Goal: Contribute content: Add original content to the website for others to see

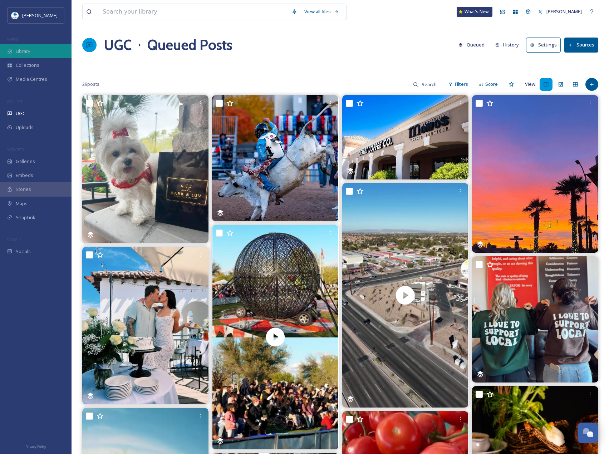
click at [33, 55] on div "Library" at bounding box center [36, 51] width 72 height 14
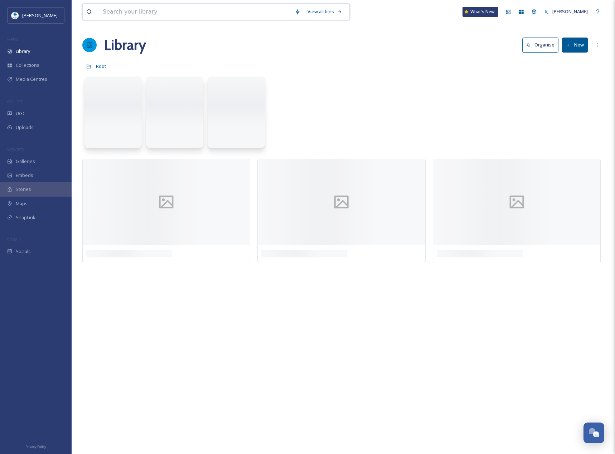
click at [138, 16] on input at bounding box center [195, 12] width 192 height 16
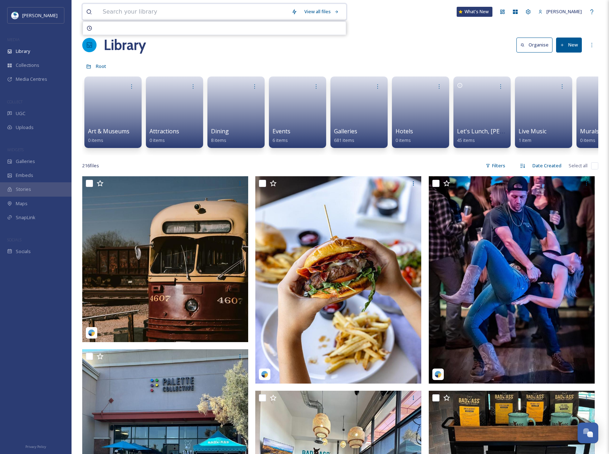
paste input "The Kind Bean"
type input "The Kind Bean"
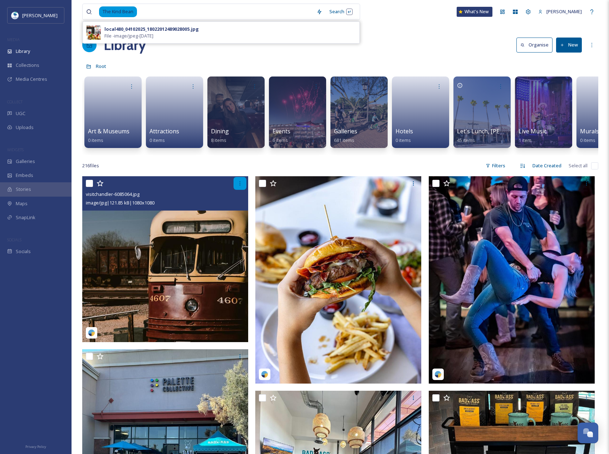
click at [239, 186] on icon at bounding box center [240, 184] width 6 height 6
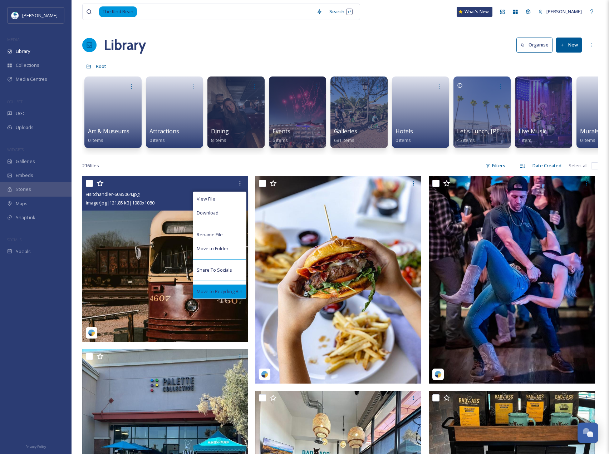
click at [214, 299] on div "Move to Recycling Bin" at bounding box center [219, 292] width 53 height 14
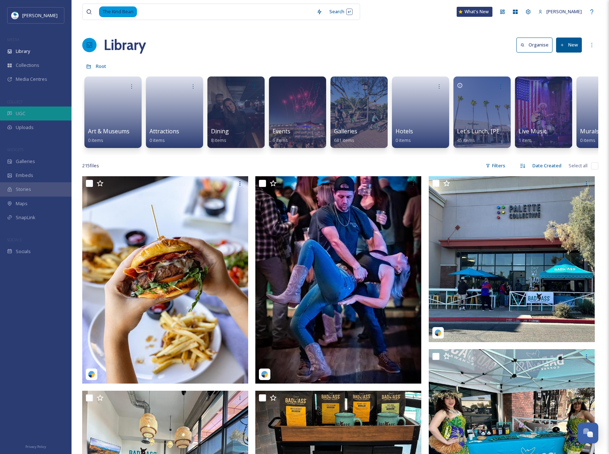
click at [42, 116] on div "UGC" at bounding box center [36, 114] width 72 height 14
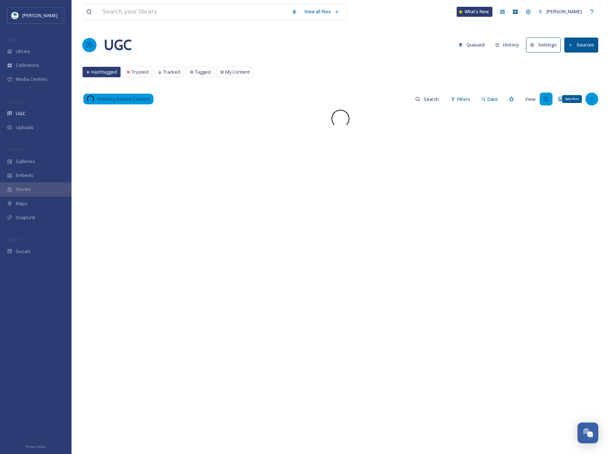
click at [595, 98] on div "Add Post" at bounding box center [592, 99] width 13 height 13
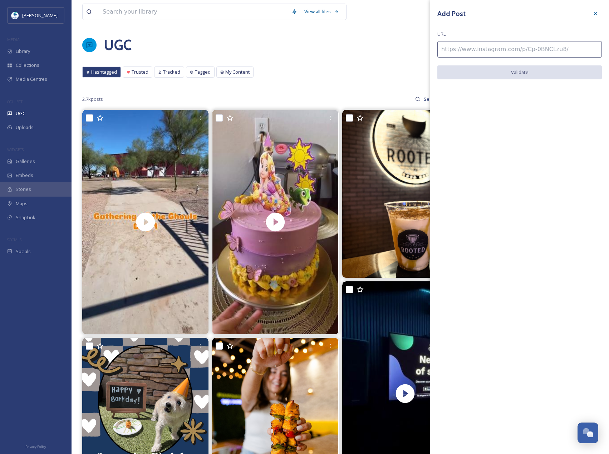
click at [516, 46] on input at bounding box center [520, 49] width 165 height 16
paste input "https://www.instagram.com/p/DKA2GwABRtZ/"
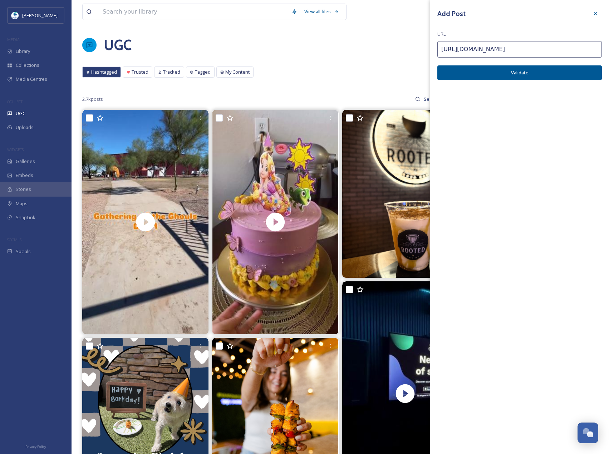
type input "https://www.instagram.com/p/DKA2GwABRtZ/"
click at [546, 80] on button "Validate" at bounding box center [520, 72] width 165 height 15
click at [546, 73] on button "Add Post" at bounding box center [520, 72] width 165 height 15
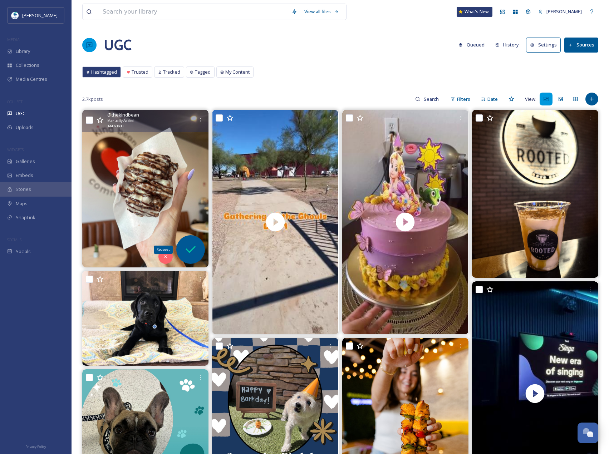
click at [192, 248] on icon at bounding box center [191, 250] width 14 height 14
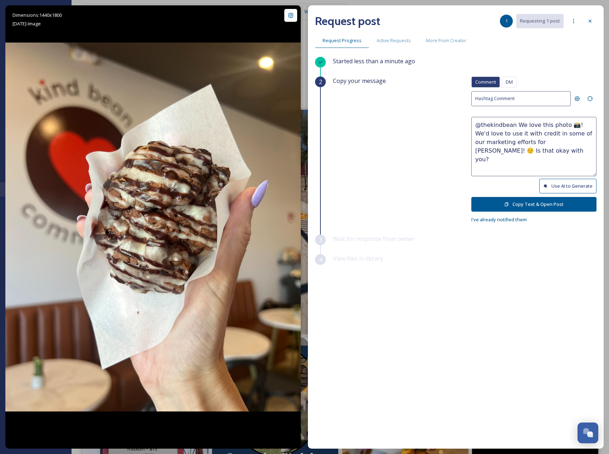
click at [560, 186] on button "Use AI to Generate" at bounding box center [568, 186] width 57 height 15
drag, startPoint x: 538, startPoint y: 144, endPoint x: 559, endPoint y: 167, distance: 31.4
click at [559, 167] on textarea "@thekindbean That sweet treat looks absolutely irresistible! Love the drizzle a…" at bounding box center [534, 146] width 125 height 59
paste textarea "ould it be okay to use this photo with credit?"
type textarea "@thekindbean That sweet treat looks absolutely irresistible! Love the drizzle a…"
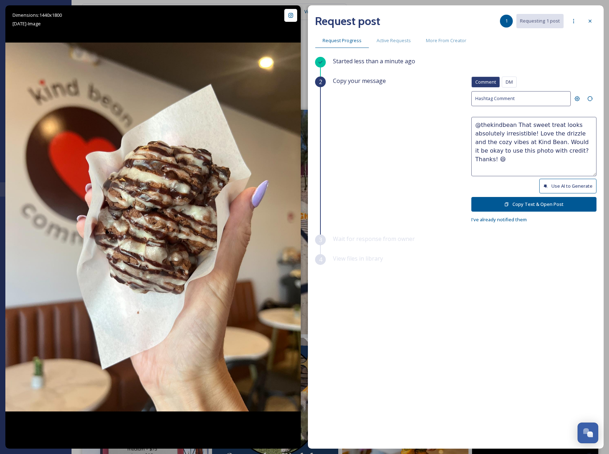
click at [549, 203] on button "Copy Text & Open Post" at bounding box center [534, 204] width 125 height 15
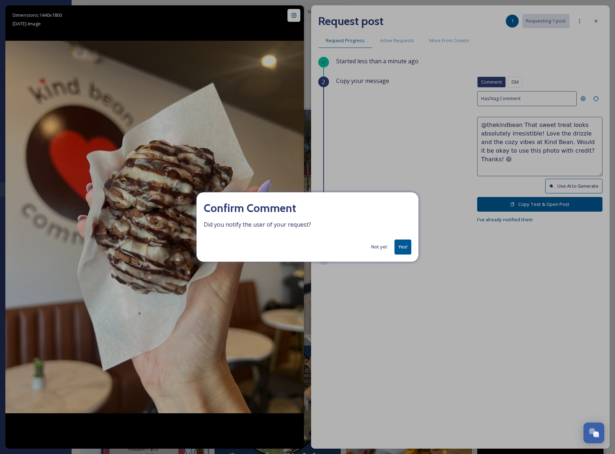
click at [401, 242] on button "Yes!" at bounding box center [402, 247] width 17 height 15
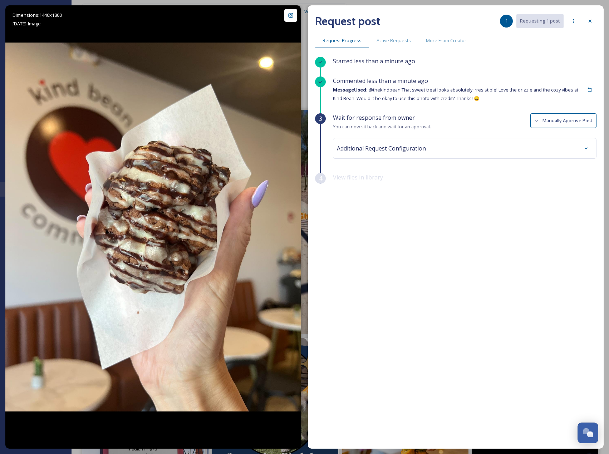
click at [478, 145] on div "Additional Request Configuration" at bounding box center [465, 148] width 256 height 13
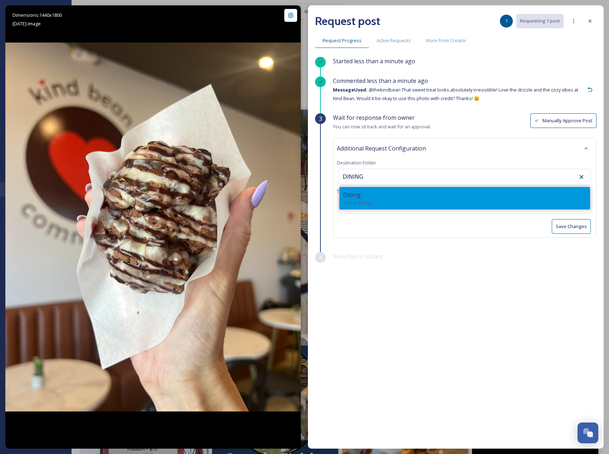
click at [437, 192] on div "Dining" at bounding box center [465, 195] width 244 height 9
type input "Dining"
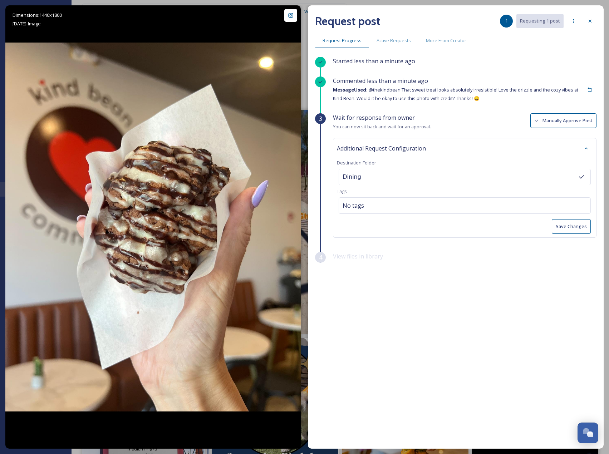
click at [564, 230] on button "Save Changes" at bounding box center [571, 226] width 39 height 15
click at [589, 26] on div at bounding box center [590, 21] width 13 height 13
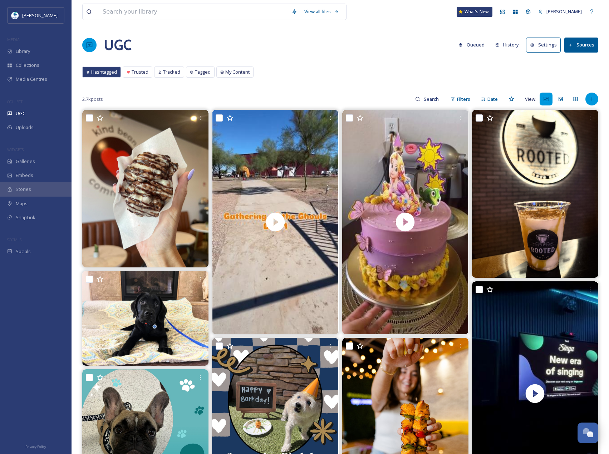
click at [597, 97] on div at bounding box center [592, 99] width 13 height 13
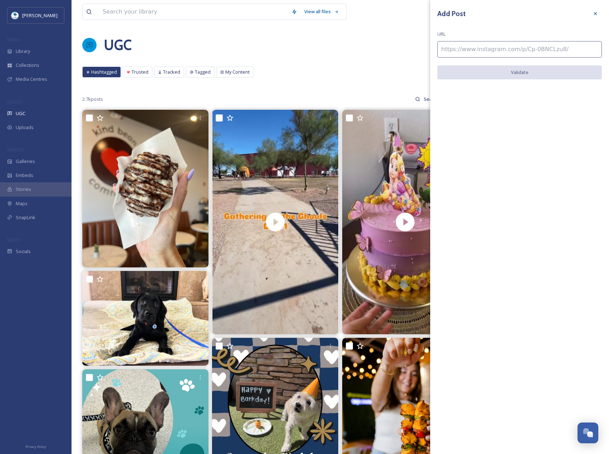
click at [458, 47] on input at bounding box center [520, 49] width 165 height 16
paste input "https://www.instagram.com/p/DN8x_XTgYzF/"
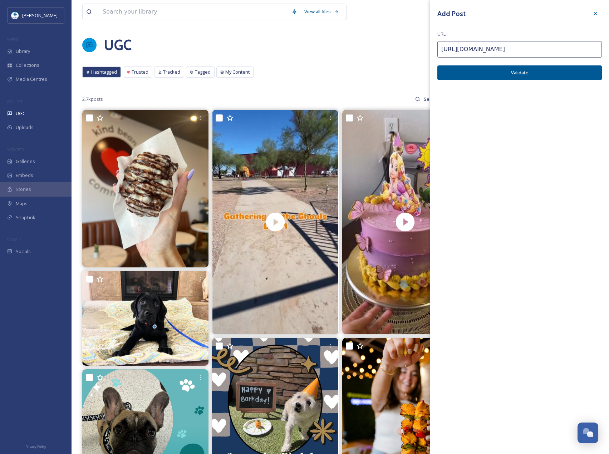
type input "https://www.instagram.com/p/DN8x_XTgYzF/"
click at [526, 69] on button "Validate" at bounding box center [520, 72] width 165 height 15
click at [514, 77] on button "Add Post" at bounding box center [520, 72] width 165 height 15
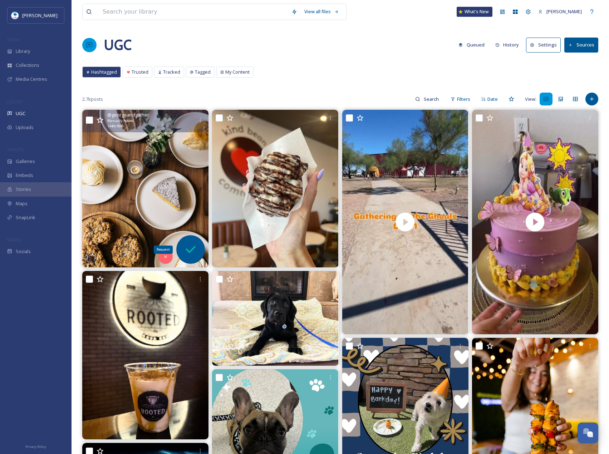
click at [183, 253] on div "Request" at bounding box center [190, 249] width 29 height 29
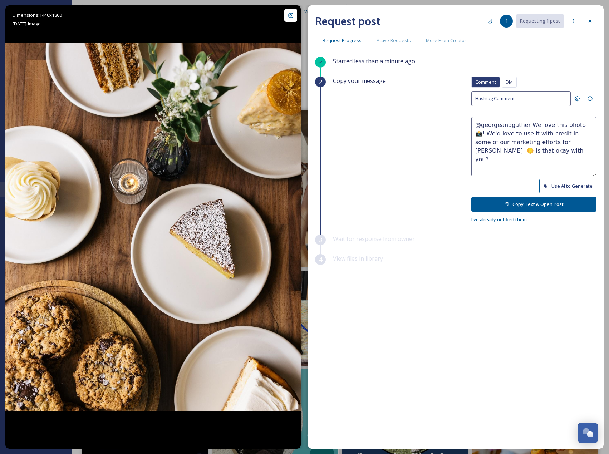
click at [587, 190] on button "Use AI to Generate" at bounding box center [568, 186] width 57 height 15
drag, startPoint x: 543, startPoint y: 141, endPoint x: 564, endPoint y: 171, distance: 36.9
click at [564, 171] on textarea "@georgeandgather Dessert heaven! Every treat looks absolutely delicious—thanks …" at bounding box center [534, 146] width 125 height 59
paste textarea "https://www.instagram.com/georgeandgather/p/DN8x_XTgYzF/"
drag, startPoint x: 473, startPoint y: 150, endPoint x: 540, endPoint y: 142, distance: 67.8
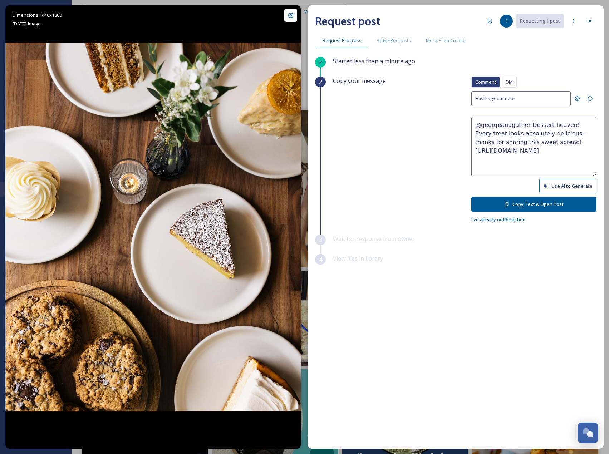
click at [540, 142] on textarea "@georgeandgather Dessert heaven! Every treat looks absolutely delicious—thanks …" at bounding box center [534, 146] width 125 height 59
paste textarea "Would it be okay to use this photo with credit? Thanks! 😄"
click at [542, 142] on textarea "@georgeandgather Dessert heaven! Every treat looks absolutely delicious—thanks …" at bounding box center [534, 146] width 125 height 59
type textarea "@georgeandgather Dessert heaven! Every treat looks absolutely delicious—thanks …"
click at [555, 202] on button "Copy Text & Open Post" at bounding box center [534, 204] width 125 height 15
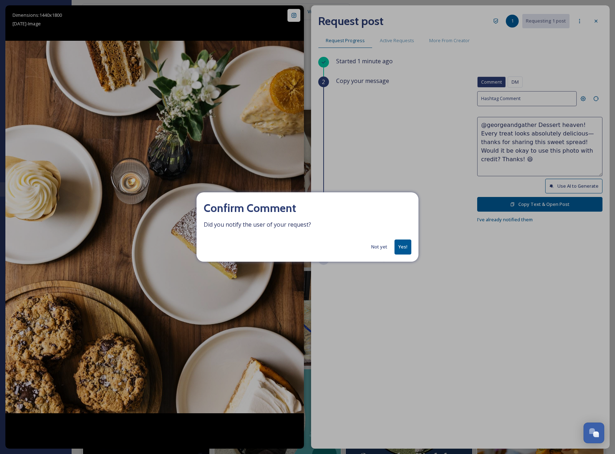
click at [406, 242] on button "Yes!" at bounding box center [402, 247] width 17 height 15
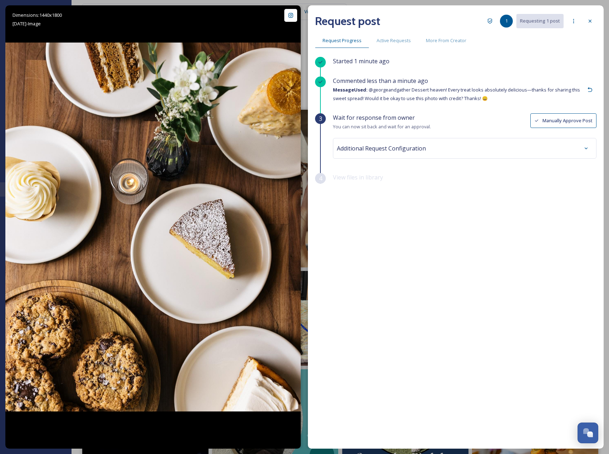
click at [453, 145] on div "Additional Request Configuration" at bounding box center [465, 148] width 256 height 13
click at [390, 174] on div "Dining" at bounding box center [465, 177] width 252 height 16
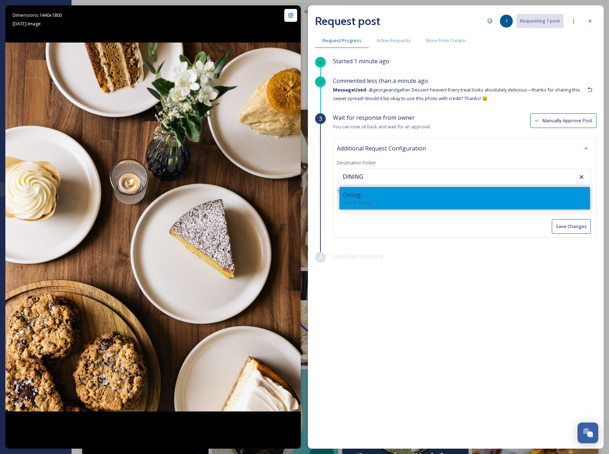
click at [442, 202] on div "root Dining" at bounding box center [465, 202] width 244 height 7
type input "Dining"
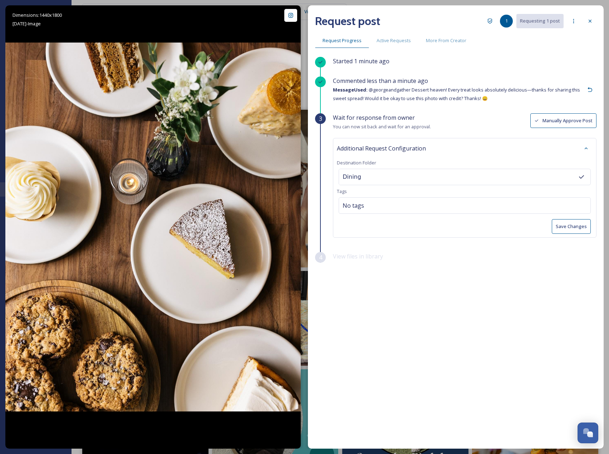
click at [567, 226] on button "Save Changes" at bounding box center [571, 226] width 39 height 15
click at [593, 21] on icon at bounding box center [591, 21] width 6 height 6
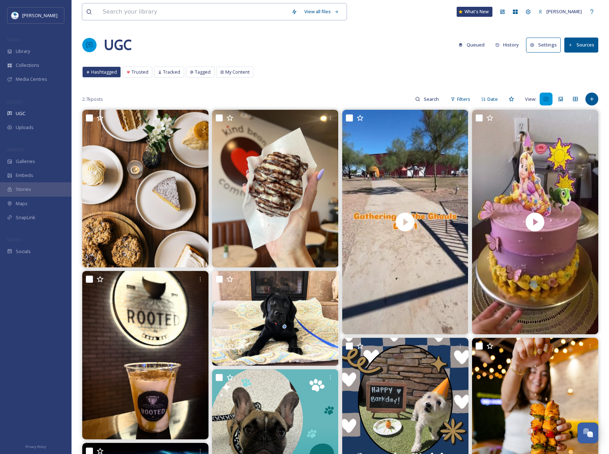
click at [114, 13] on input at bounding box center [193, 12] width 189 height 16
type input "G"
click at [114, 13] on input "george and" at bounding box center [198, 12] width 199 height 16
click at [153, 11] on input "George and" at bounding box center [198, 12] width 199 height 16
type input "George and gather"
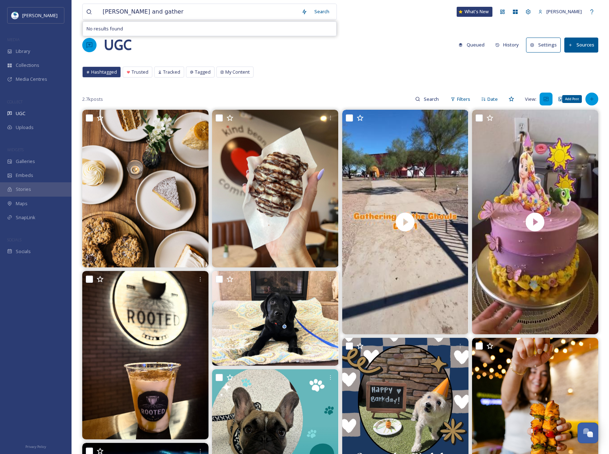
click at [591, 102] on icon at bounding box center [592, 99] width 6 height 6
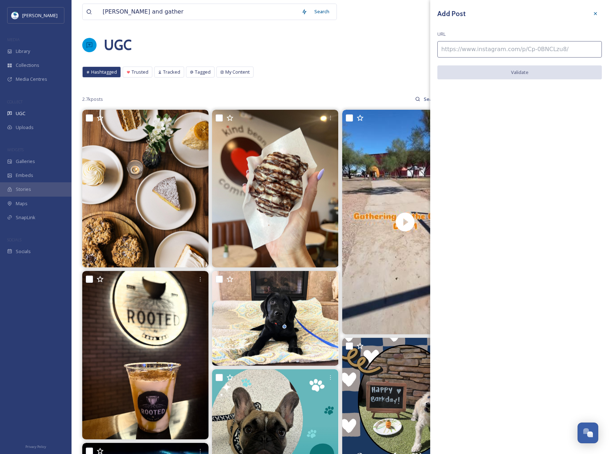
click at [520, 53] on input at bounding box center [520, 49] width 165 height 16
paste input "https://www.instagram.com/p/DIkOr_lzWvU/"
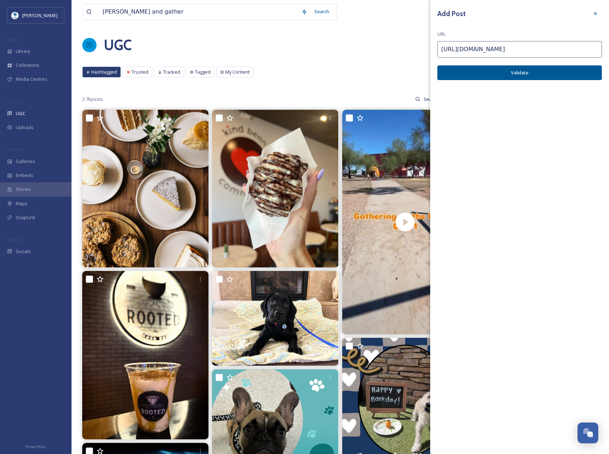
type input "https://www.instagram.com/p/DIkOr_lzWvU/"
click at [570, 85] on div "Add Post URL https://www.instagram.com/p/DIkOr_lzWvU/ Validate" at bounding box center [520, 49] width 179 height 98
click at [569, 79] on button "Validate" at bounding box center [520, 72] width 165 height 15
click at [561, 66] on button "Add Post" at bounding box center [520, 72] width 165 height 15
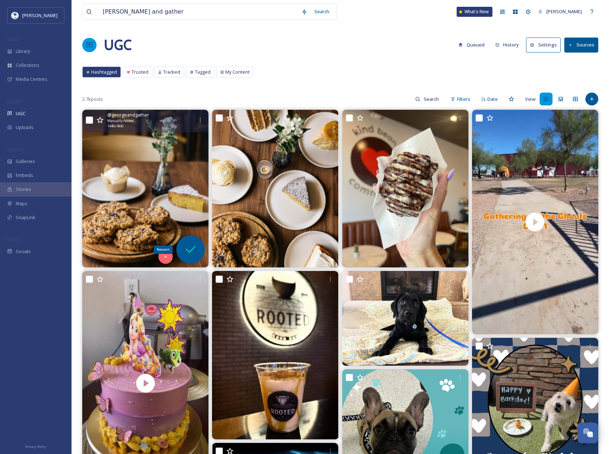
click at [190, 250] on icon at bounding box center [191, 250] width 14 height 14
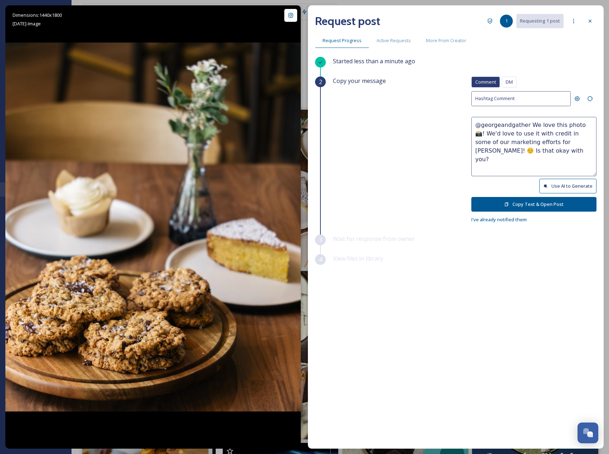
click at [550, 184] on button "Use AI to Generate" at bounding box center [568, 186] width 57 height 15
drag, startPoint x: 527, startPoint y: 142, endPoint x: 549, endPoint y: 157, distance: 25.8
click at [549, 157] on textarea "@georgeandgather These sweet treats look absolutely irresistible! Thanks for ma…" at bounding box center [534, 146] width 125 height 59
paste textarea "ould it be okay to use this photo with credit?"
type textarea "@georgeandgather These sweet treats look absolutely irresistible! Thanks for ma…"
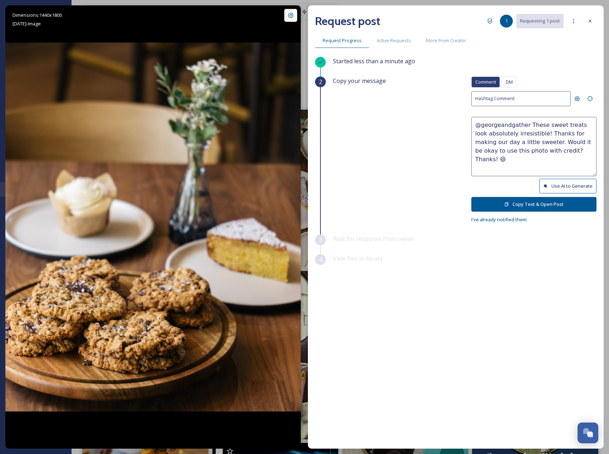
click at [533, 204] on button "Copy Text & Open Post" at bounding box center [534, 204] width 125 height 15
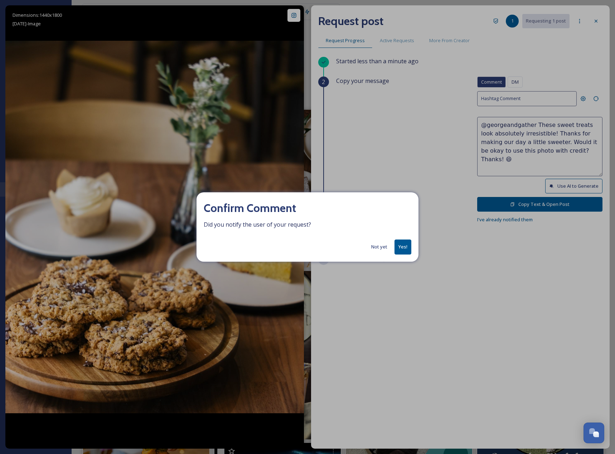
click at [410, 248] on button "Yes!" at bounding box center [402, 247] width 17 height 15
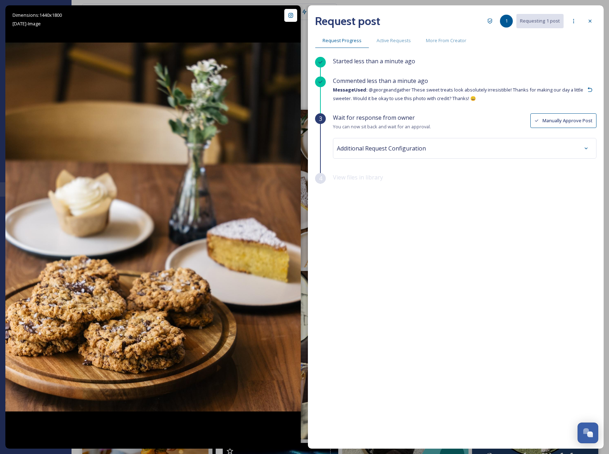
click at [374, 155] on div "Additional Request Configuration" at bounding box center [465, 148] width 264 height 21
click at [374, 151] on span "Additional Request Configuration" at bounding box center [381, 148] width 89 height 9
click at [583, 220] on button "Save Changes" at bounding box center [571, 226] width 39 height 15
click at [590, 18] on div at bounding box center [590, 21] width 13 height 13
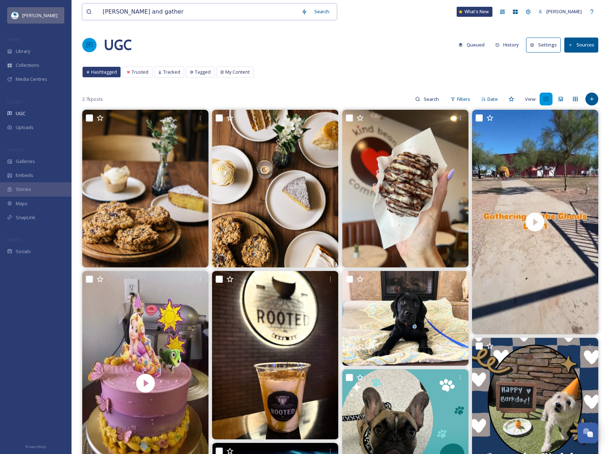
drag, startPoint x: 155, startPoint y: 13, endPoint x: 62, endPoint y: 9, distance: 93.5
paste input "Downtown Chandler Café & Bakery"
type input "Downtown Chandler Café & Bakery"
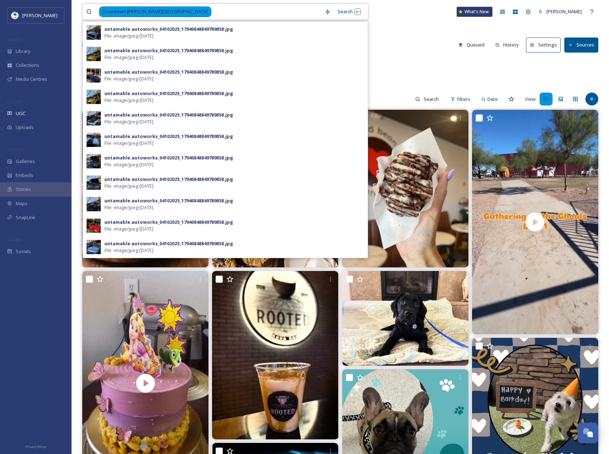
drag, startPoint x: 194, startPoint y: 10, endPoint x: 76, endPoint y: 10, distance: 117.7
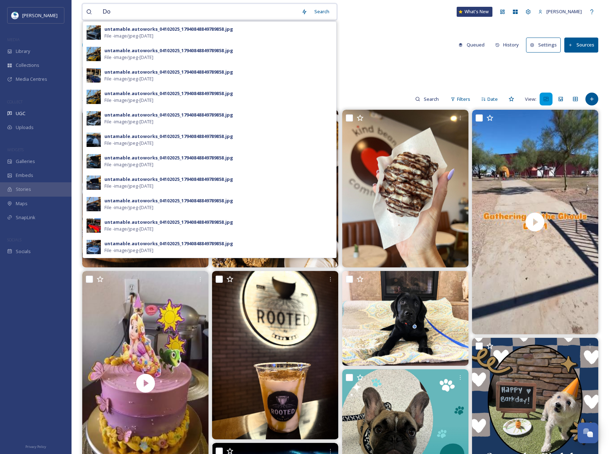
type input "D"
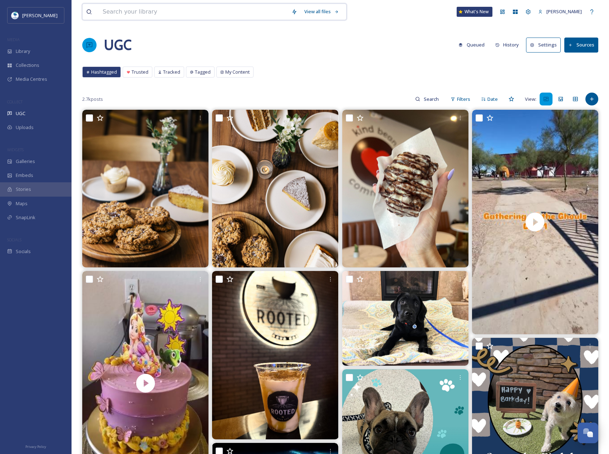
paste input "Chompie’s Restaurant, Deli & Bakery"
type input "Chompie’s Restaurant, Deli & Bakery"
click at [190, 14] on input at bounding box center [253, 12] width 137 height 16
type input "Chompie’s"
click at [594, 98] on icon at bounding box center [592, 99] width 6 height 6
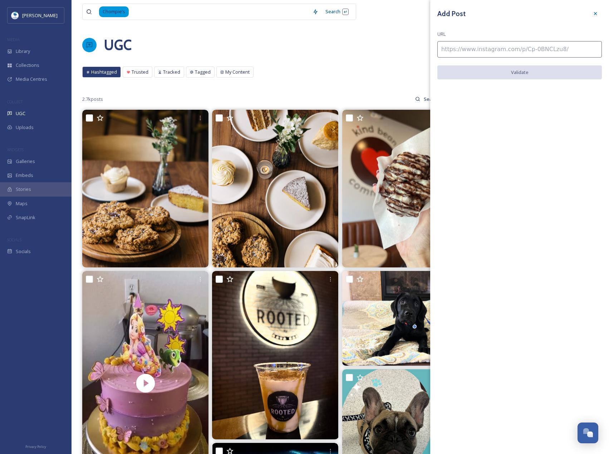
click at [509, 53] on input at bounding box center [520, 49] width 165 height 16
paste input "https://www.instagram.com/p/DOwNN_aj0II/"
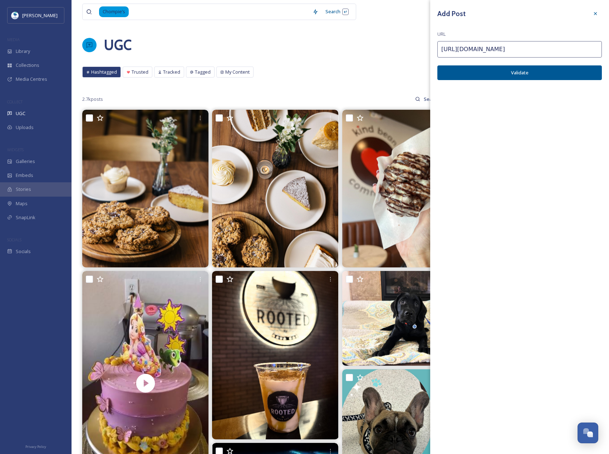
type input "https://www.instagram.com/p/DOwNN_aj0II/"
click at [574, 77] on button "Validate" at bounding box center [520, 72] width 165 height 15
click at [571, 75] on button "Add Post" at bounding box center [520, 72] width 165 height 15
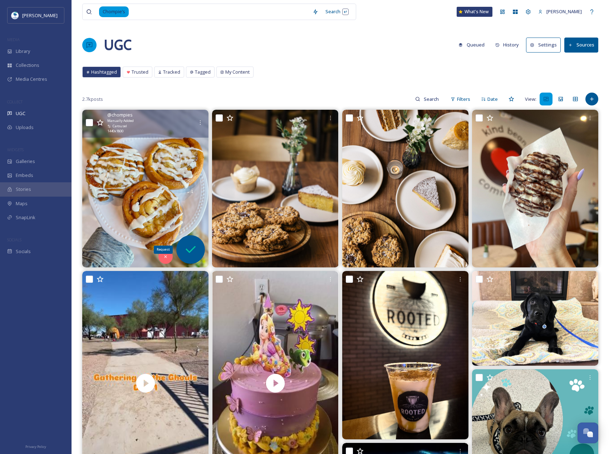
click at [196, 246] on icon at bounding box center [191, 250] width 14 height 14
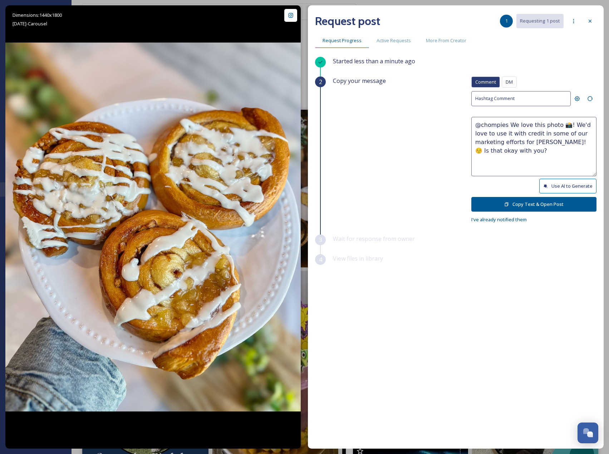
click at [572, 186] on button "Use AI to Generate" at bounding box center [568, 186] width 57 height 15
drag, startPoint x: 527, startPoint y: 141, endPoint x: 570, endPoint y: 164, distance: 48.2
click at [570, 164] on textarea "@chompies These cinnamon rolls look absolutely irresistible! Thanks for sharing…" at bounding box center [534, 146] width 125 height 59
paste textarea "ould it be okay to use this photo with credit?"
type textarea "@chompies These cinnamon rolls look absolutely irresistible! Thanks for sharing…"
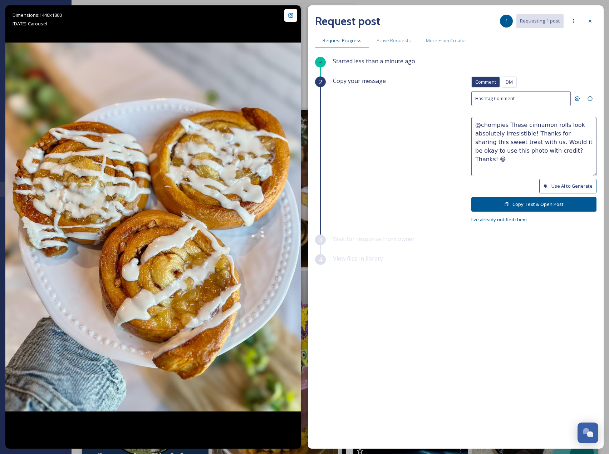
click at [550, 201] on button "Copy Text & Open Post" at bounding box center [534, 204] width 125 height 15
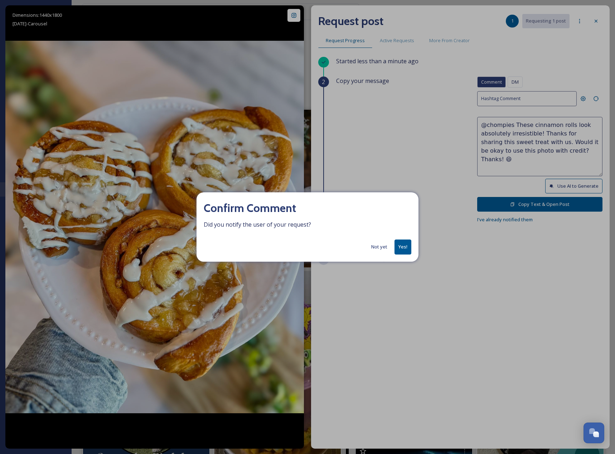
click at [403, 240] on button "Yes!" at bounding box center [402, 247] width 17 height 15
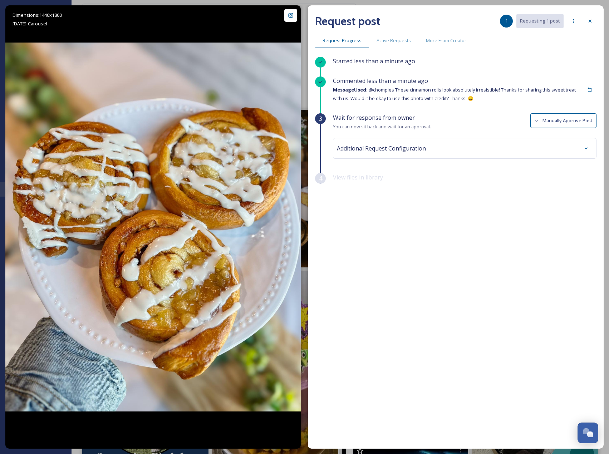
click at [441, 155] on div "Additional Request Configuration" at bounding box center [465, 148] width 264 height 21
click at [437, 148] on div "Additional Request Configuration" at bounding box center [465, 148] width 256 height 13
click at [451, 176] on div at bounding box center [465, 177] width 252 height 16
click at [502, 174] on div at bounding box center [465, 177] width 252 height 16
click at [376, 183] on input at bounding box center [378, 177] width 79 height 16
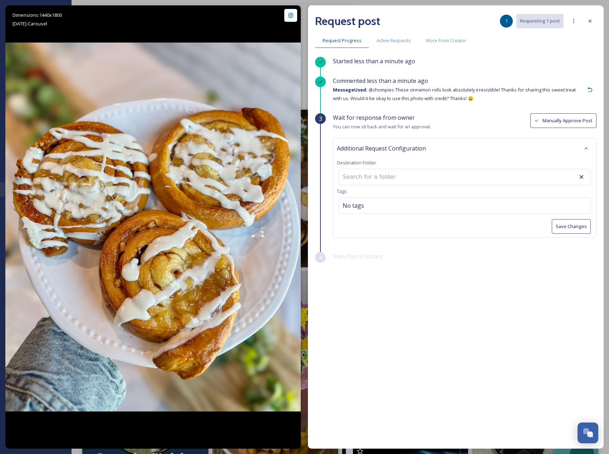
click at [371, 180] on input at bounding box center [378, 177] width 79 height 16
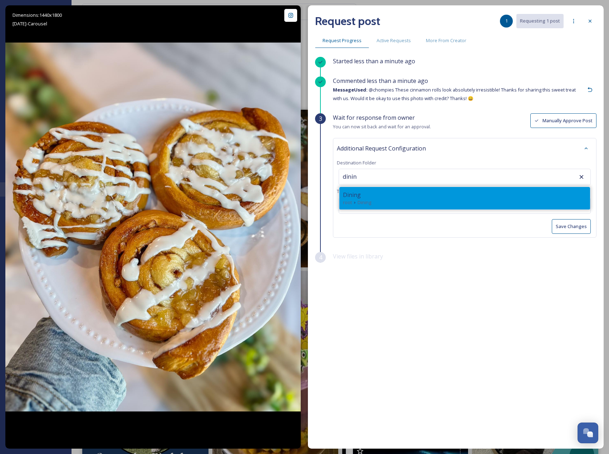
click at [370, 189] on div "Dining root Dining" at bounding box center [465, 198] width 251 height 23
type input "Dining"
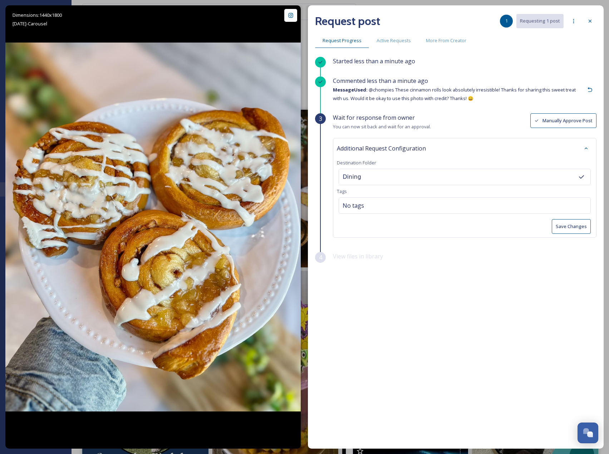
click at [565, 226] on button "Save Changes" at bounding box center [571, 226] width 39 height 15
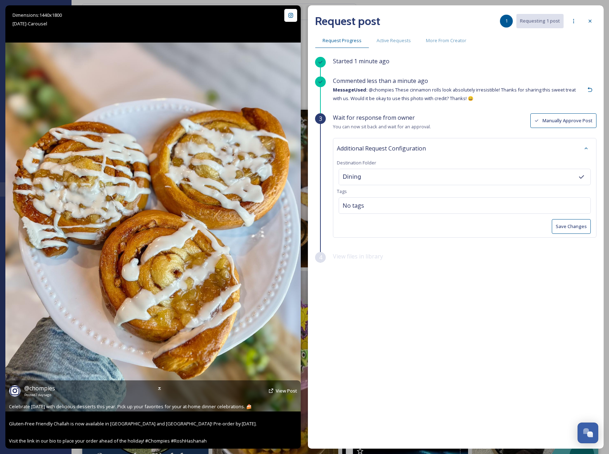
click at [232, 28] on div at bounding box center [153, 227] width 296 height 444
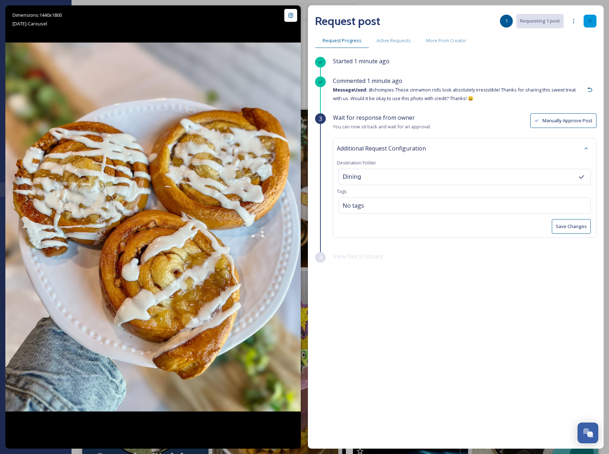
click at [593, 22] on icon at bounding box center [591, 21] width 6 height 6
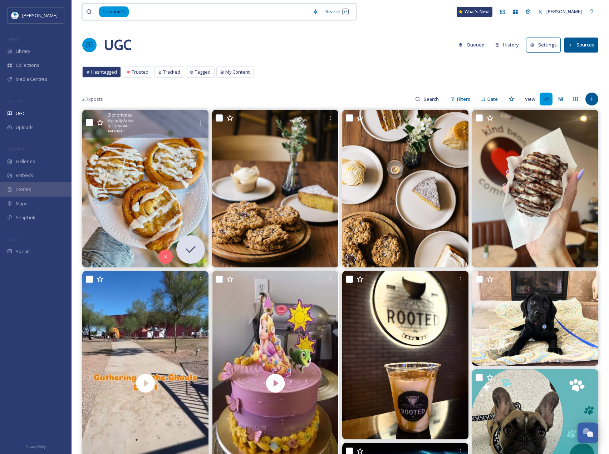
drag, startPoint x: 137, startPoint y: 14, endPoint x: 89, endPoint y: 14, distance: 48.3
click at [89, 14] on div "Chompie’s" at bounding box center [197, 12] width 223 height 16
click at [39, 51] on div "Library" at bounding box center [36, 51] width 72 height 14
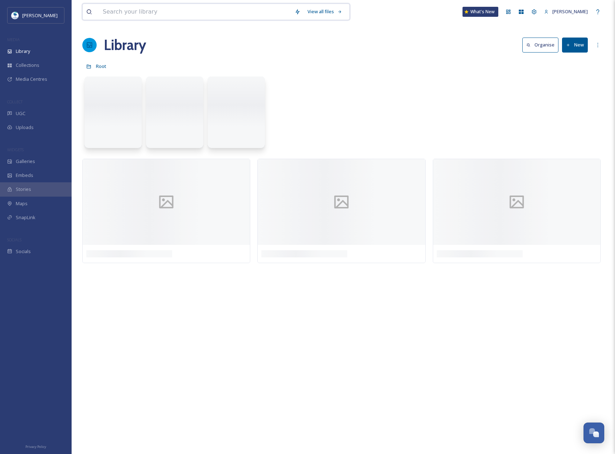
click at [128, 13] on input at bounding box center [195, 12] width 192 height 16
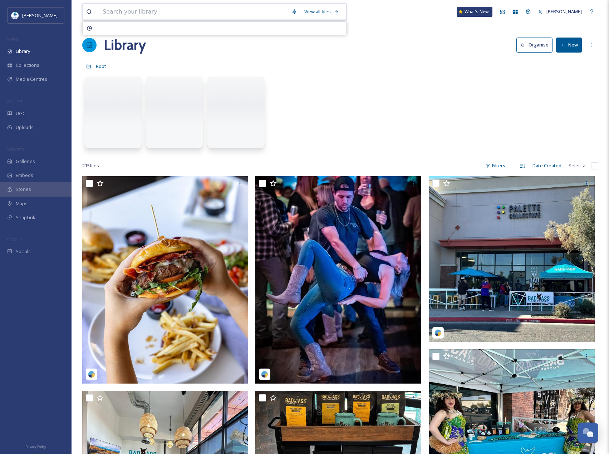
paste input "Café 86"
type input "Café 86"
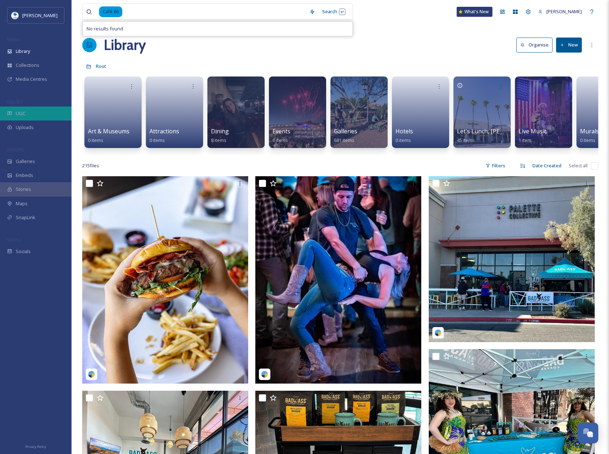
click at [39, 108] on div "UGC" at bounding box center [36, 114] width 72 height 14
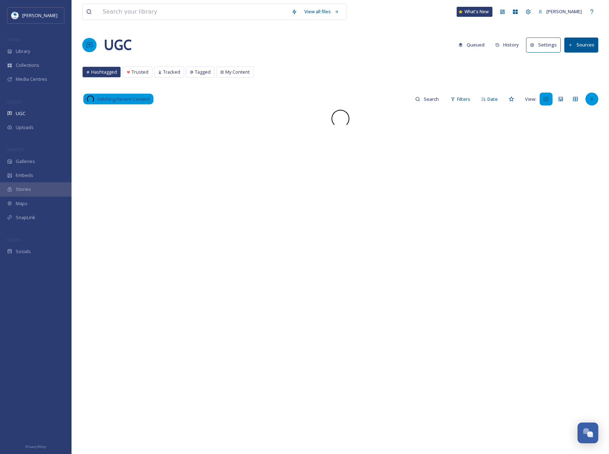
click at [596, 97] on div at bounding box center [592, 99] width 13 height 13
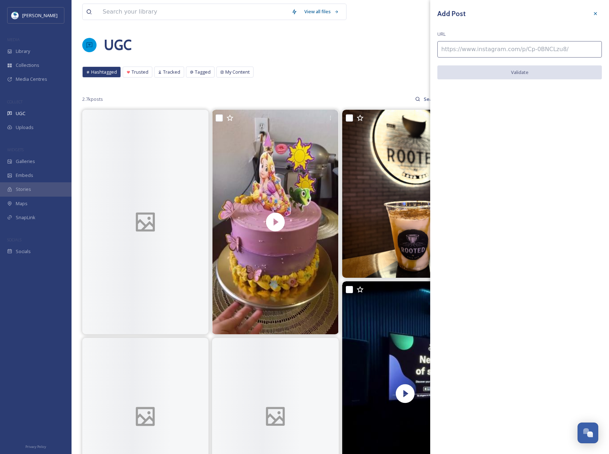
click at [520, 49] on input at bounding box center [520, 49] width 165 height 16
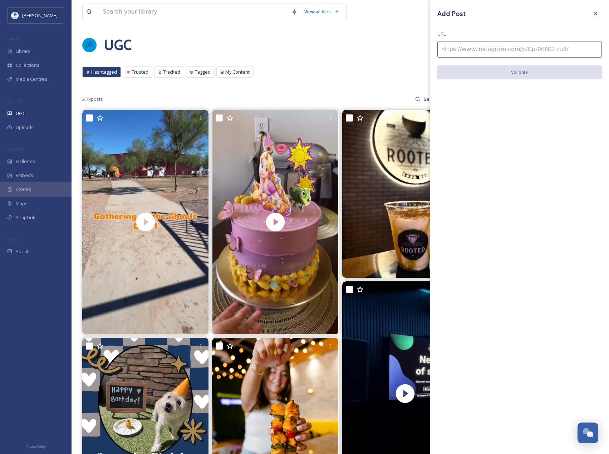
paste input "https://www.instagram.com/p/CoyAScrP7qr/"
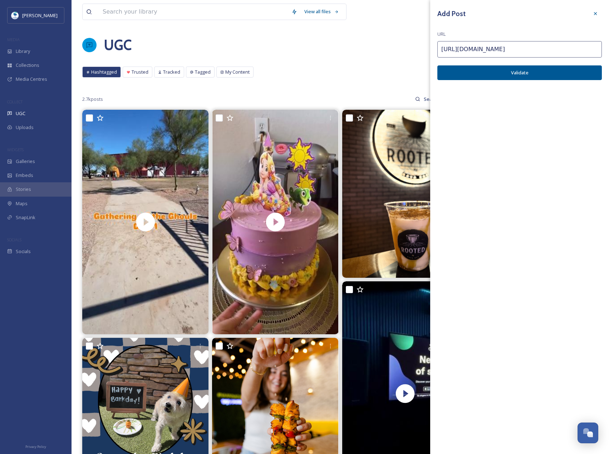
type input "https://www.instagram.com/p/CoyAScrP7qr/"
click at [549, 69] on button "Validate" at bounding box center [520, 72] width 165 height 15
click at [549, 69] on button "Add Post" at bounding box center [520, 72] width 165 height 15
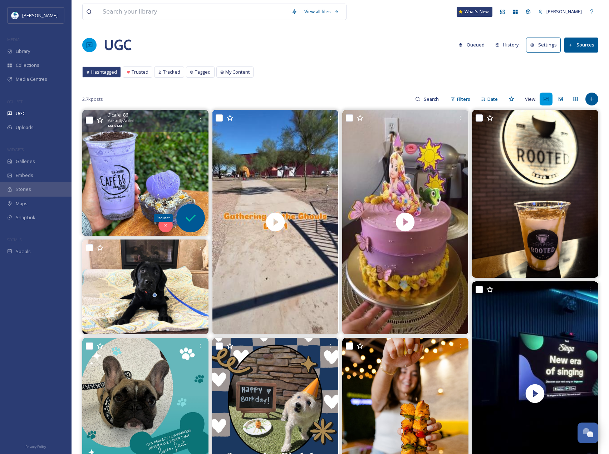
click at [194, 213] on icon at bounding box center [191, 218] width 14 height 14
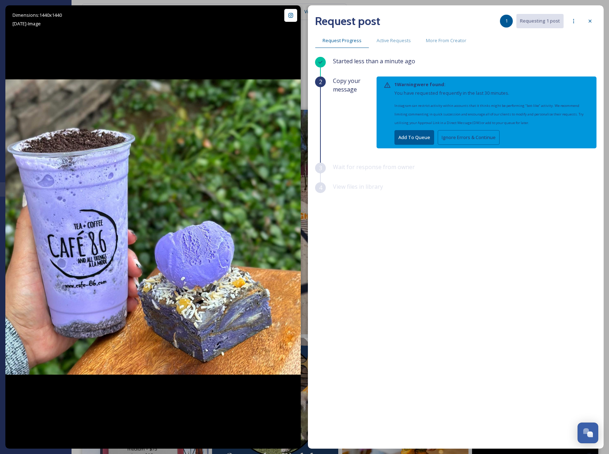
click at [447, 140] on button "Ignore Errors & Continue" at bounding box center [469, 137] width 62 height 15
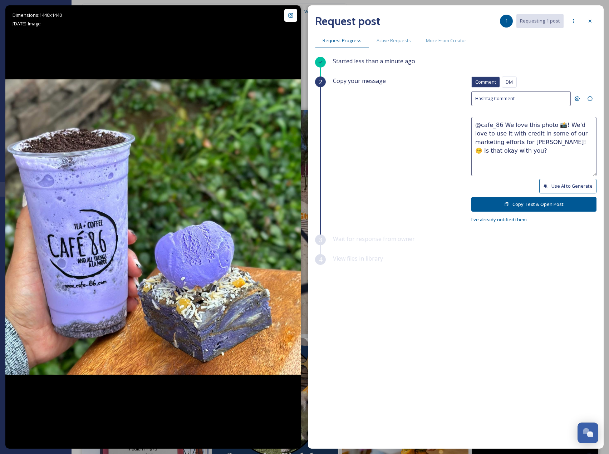
click at [554, 189] on button "Use AI to Generate" at bounding box center [568, 186] width 57 height 15
drag, startPoint x: 492, startPoint y: 142, endPoint x: 615, endPoint y: 164, distance: 124.7
paste textarea "ould it be okay to use this photo with credit?"
type textarea "@cafe_86 Wow, this ube treat looks absolutely dreamy! Loving the vibrant purple…"
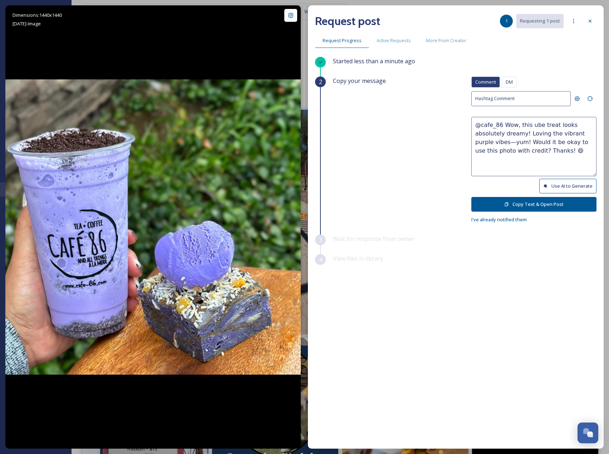
click at [534, 206] on button "Copy Text & Open Post" at bounding box center [534, 204] width 125 height 15
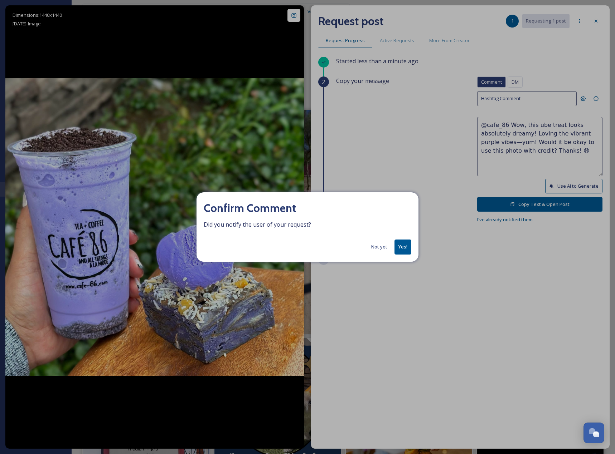
click at [404, 252] on button "Yes!" at bounding box center [402, 247] width 17 height 15
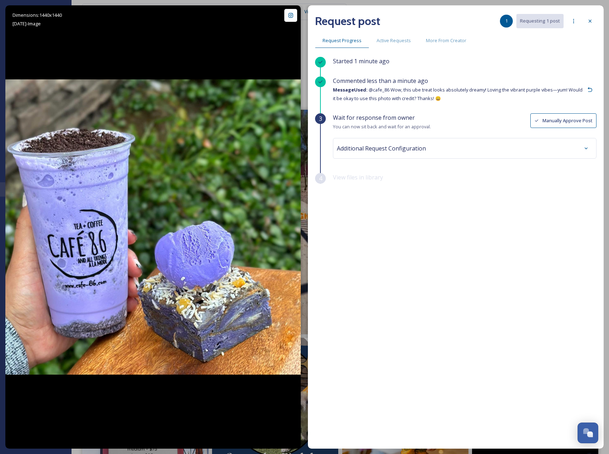
click at [416, 149] on span "Additional Request Configuration" at bounding box center [381, 148] width 89 height 9
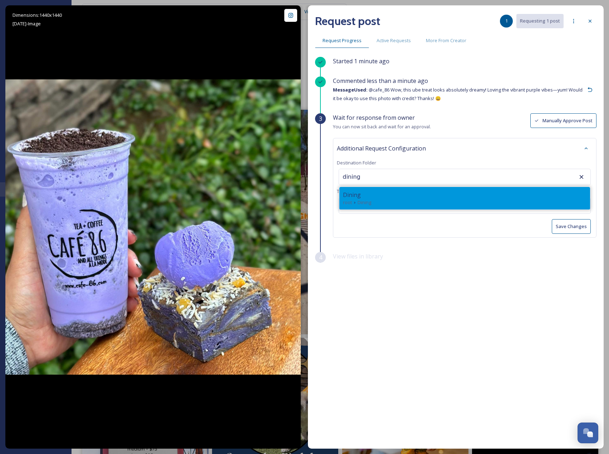
click at [389, 188] on div "Dining root Dining" at bounding box center [465, 198] width 251 height 23
type input "Dining"
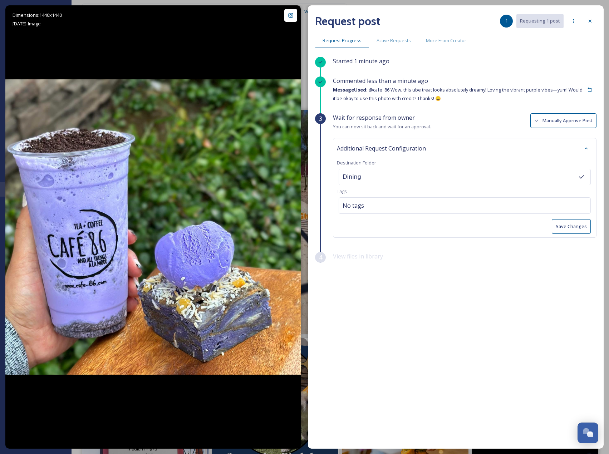
click at [583, 229] on button "Save Changes" at bounding box center [571, 226] width 39 height 15
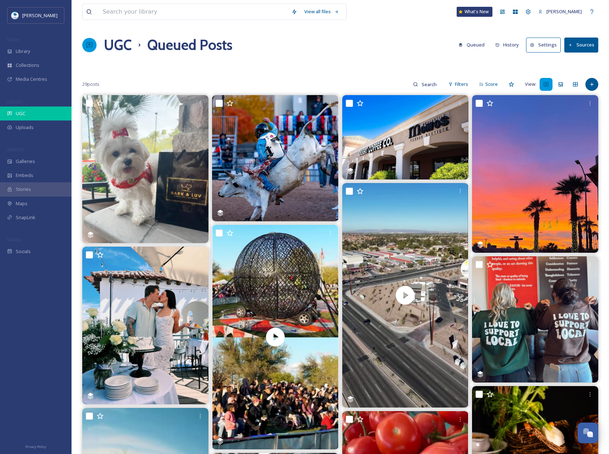
click at [32, 119] on div "UGC" at bounding box center [36, 114] width 72 height 14
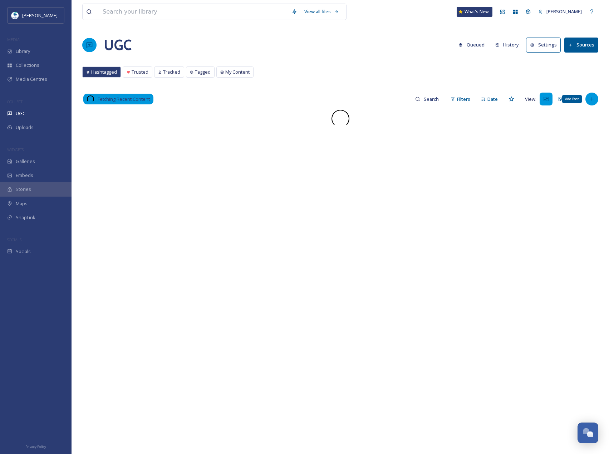
click at [596, 99] on div "Add Post" at bounding box center [592, 99] width 13 height 13
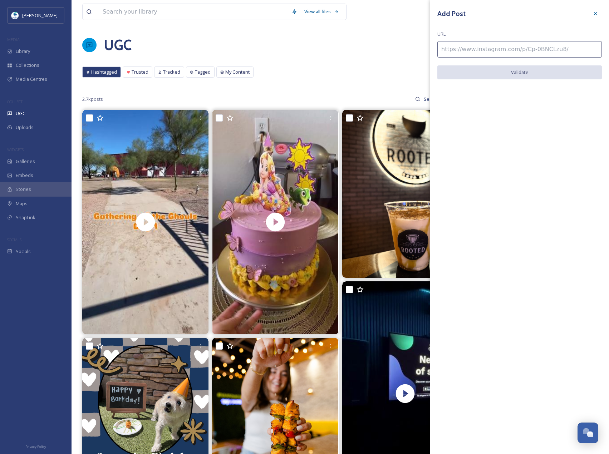
click at [519, 53] on input at bounding box center [520, 49] width 165 height 16
paste input "[URL][DOMAIN_NAME]"
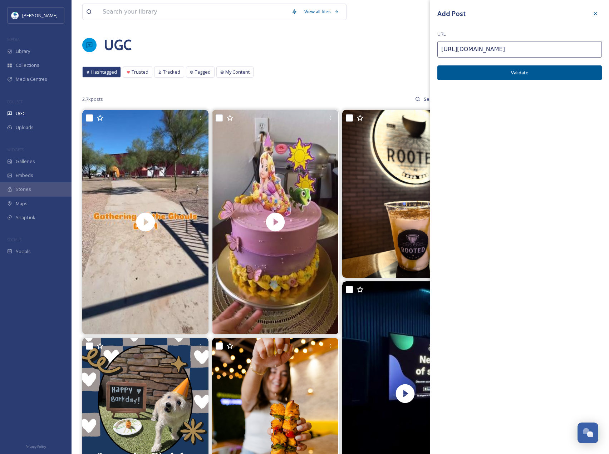
type input "[URL][DOMAIN_NAME]"
click at [493, 72] on button "Validate" at bounding box center [520, 72] width 165 height 15
click at [498, 78] on button "Add Post" at bounding box center [520, 72] width 165 height 15
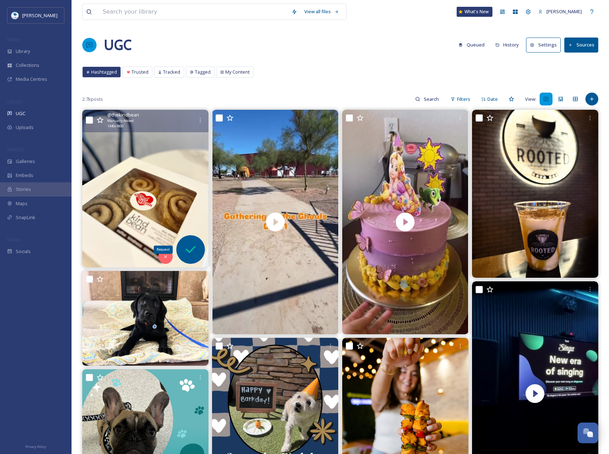
click at [198, 254] on icon at bounding box center [191, 250] width 14 height 14
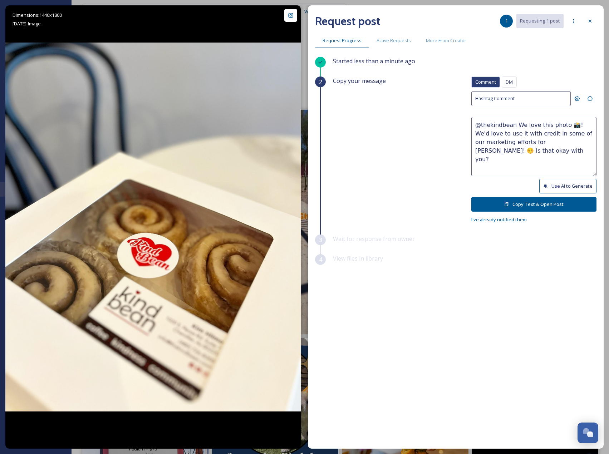
click at [546, 188] on icon at bounding box center [546, 186] width 5 height 5
click at [542, 187] on button "Use AI to Generate" at bounding box center [568, 186] width 57 height 15
click at [564, 142] on textarea "@thekindbean Those cinnamon rolls from Kind Bean look absolutely amazing! Sweet…" at bounding box center [534, 146] width 125 height 59
drag, startPoint x: 564, startPoint y: 142, endPoint x: 590, endPoint y: 162, distance: 33.1
click at [590, 162] on textarea "@thekindbean Those cinnamon rolls from Kind Bean look absolutely amazing! Sweet…" at bounding box center [534, 146] width 125 height 59
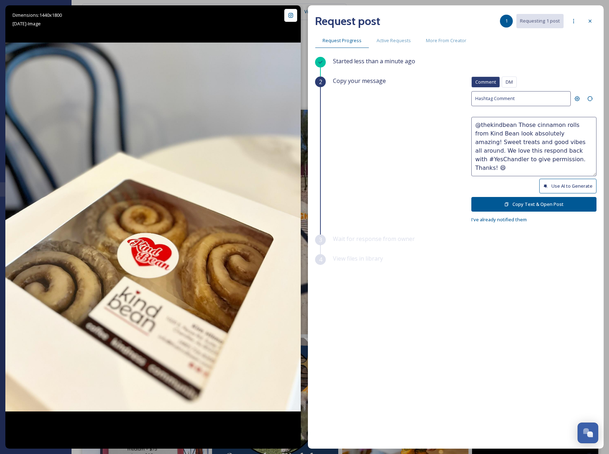
paste textarea "Would it be okay to use this photo with credit? Thanks! 😄"
type textarea "@thekindbean Those cinnamon rolls from Kind Bean look absolutely amazing! Sweet…"
click at [564, 204] on button "Copy Text & Open Post" at bounding box center [534, 204] width 125 height 15
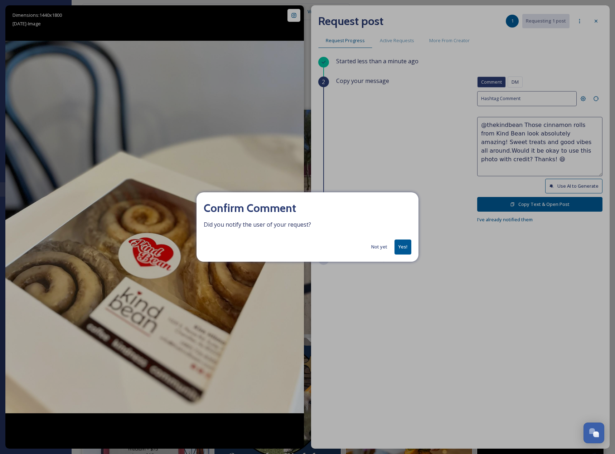
click at [400, 247] on button "Yes!" at bounding box center [402, 247] width 17 height 15
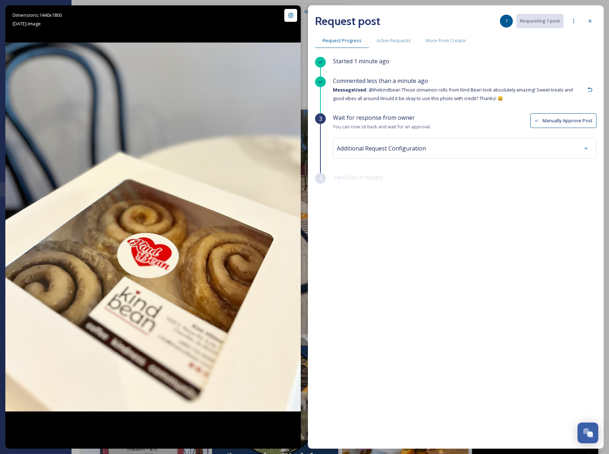
click at [398, 159] on div "Wait for response from owner You can now sit back and wait for an approval. Man…" at bounding box center [465, 143] width 264 height 60
click at [395, 153] on div "Additional Request Configuration" at bounding box center [465, 148] width 256 height 13
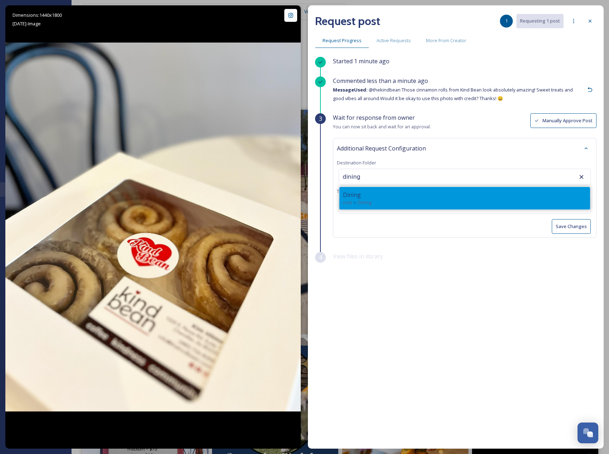
click at [375, 197] on div "Dining" at bounding box center [465, 195] width 244 height 9
type input "Dining"
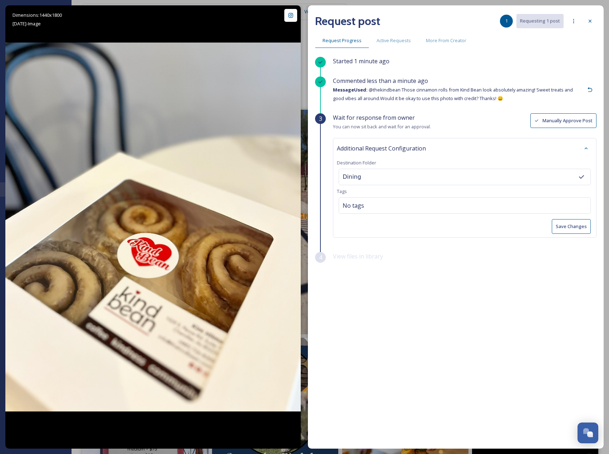
click at [562, 225] on button "Save Changes" at bounding box center [571, 226] width 39 height 15
click at [593, 19] on icon at bounding box center [591, 21] width 6 height 6
